Goal: Task Accomplishment & Management: Manage account settings

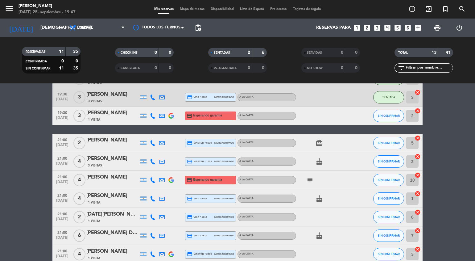
scroll to position [140, 0]
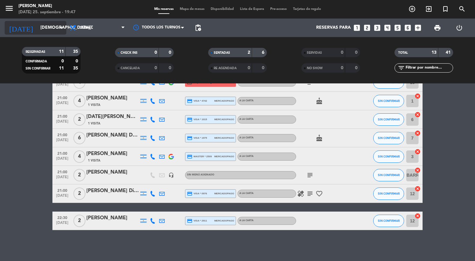
click at [57, 30] on icon "arrow_drop_down" at bounding box center [60, 27] width 7 height 7
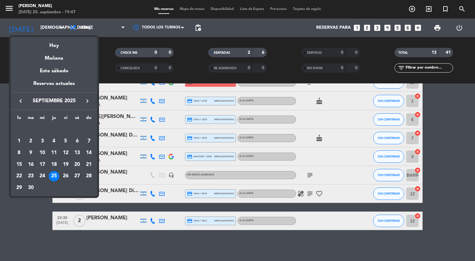
click at [79, 173] on div "27" at bounding box center [77, 176] width 10 height 10
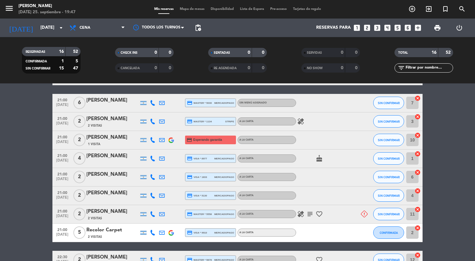
scroll to position [219, 0]
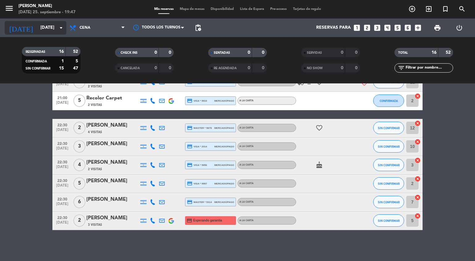
click at [55, 33] on input "[DATE]" at bounding box center [66, 27] width 59 height 11
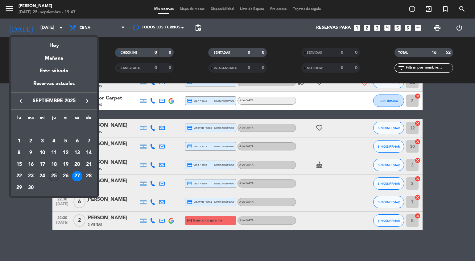
click at [56, 176] on div "25" at bounding box center [54, 176] width 10 height 10
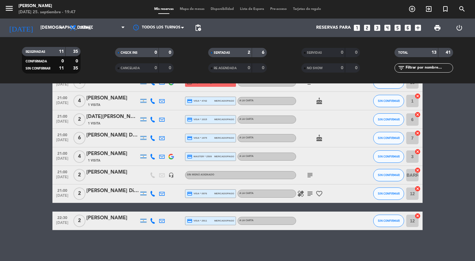
scroll to position [0, 0]
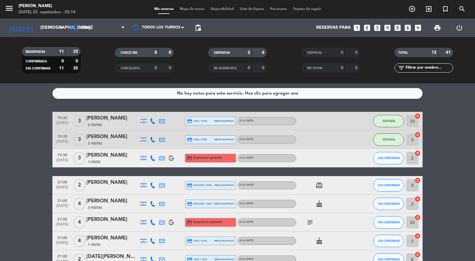
click at [152, 158] on icon at bounding box center [153, 158] width 6 height 6
click at [118, 172] on div "19:30 [DATE] 3 [PERSON_NAME] 2 Visitas credit_card visa * 9138 mercadopago A LA…" at bounding box center [237, 241] width 370 height 258
click at [42, 30] on input "[DEMOGRAPHIC_DATA][DATE]" at bounding box center [66, 27] width 59 height 11
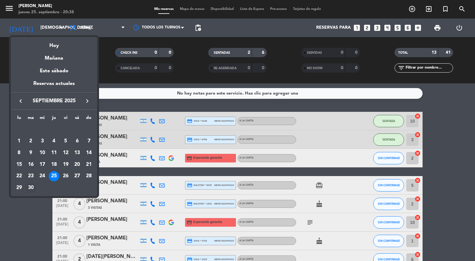
click at [31, 186] on div "30" at bounding box center [31, 187] width 10 height 10
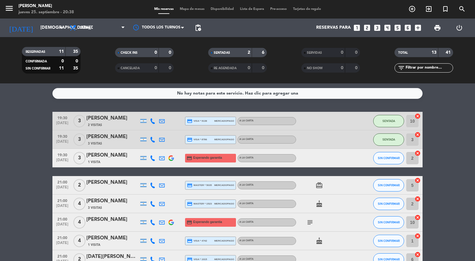
type input "[DATE]"
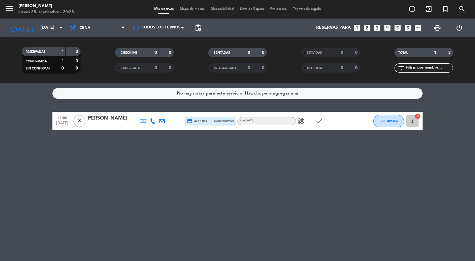
click at [302, 121] on icon "healing" at bounding box center [300, 120] width 7 height 7
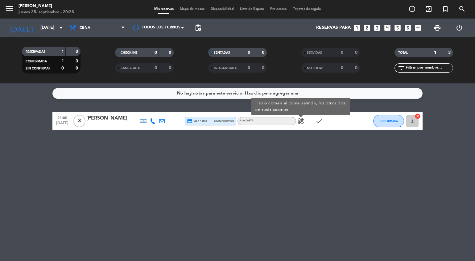
click at [160, 12] on div "Mis reservas Mapa de mesas Disponibilidad Lista de Espera Pre-acceso Tarjetas d…" at bounding box center [237, 9] width 173 height 6
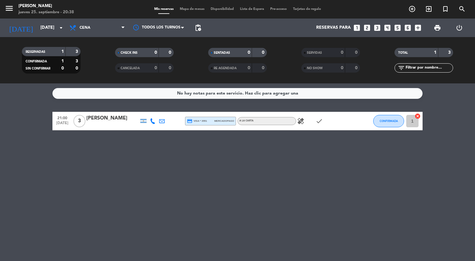
click at [162, 9] on span "Mis reservas" at bounding box center [164, 8] width 26 height 3
